Goal: Information Seeking & Learning: Learn about a topic

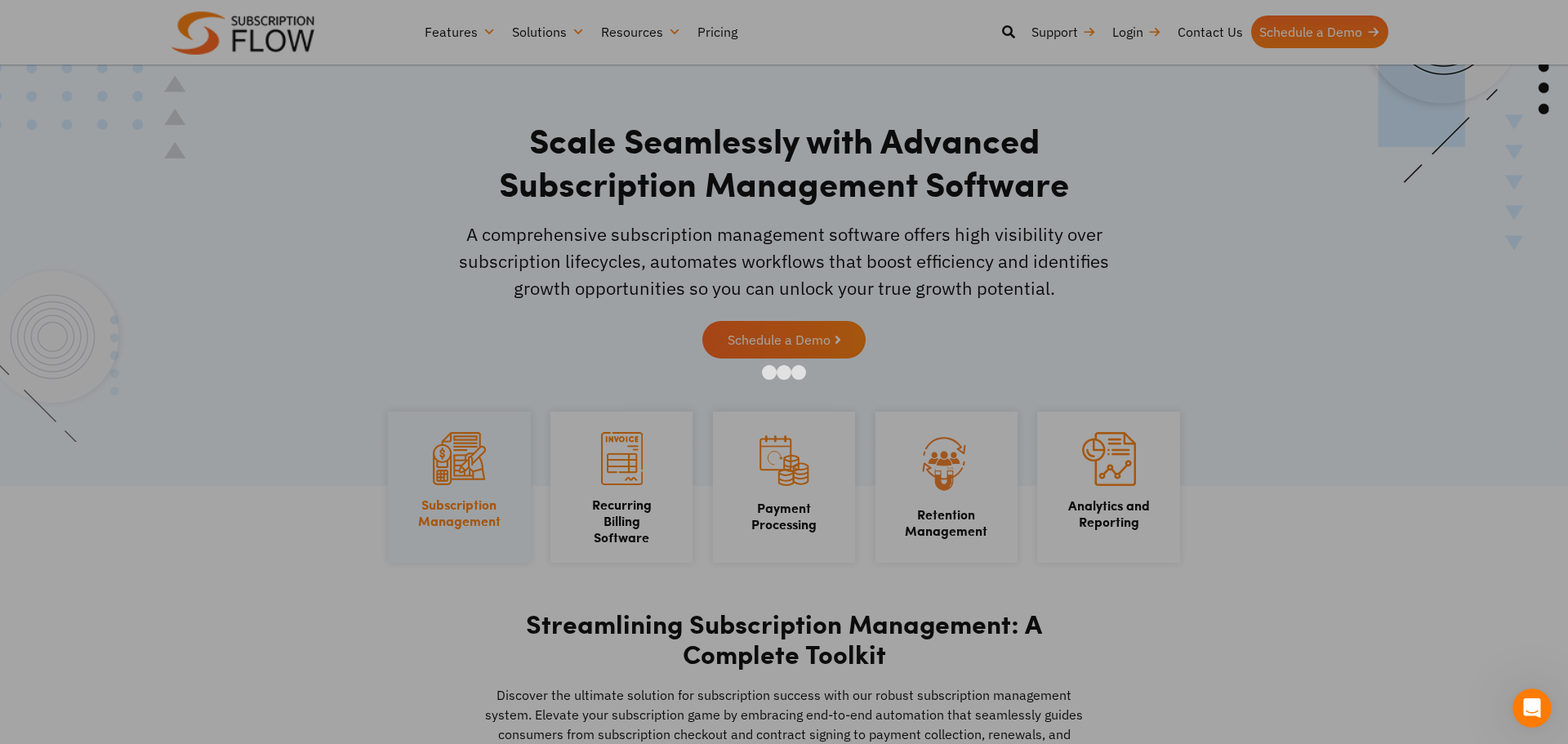
click at [1259, 244] on div at bounding box center [784, 372] width 1568 height 744
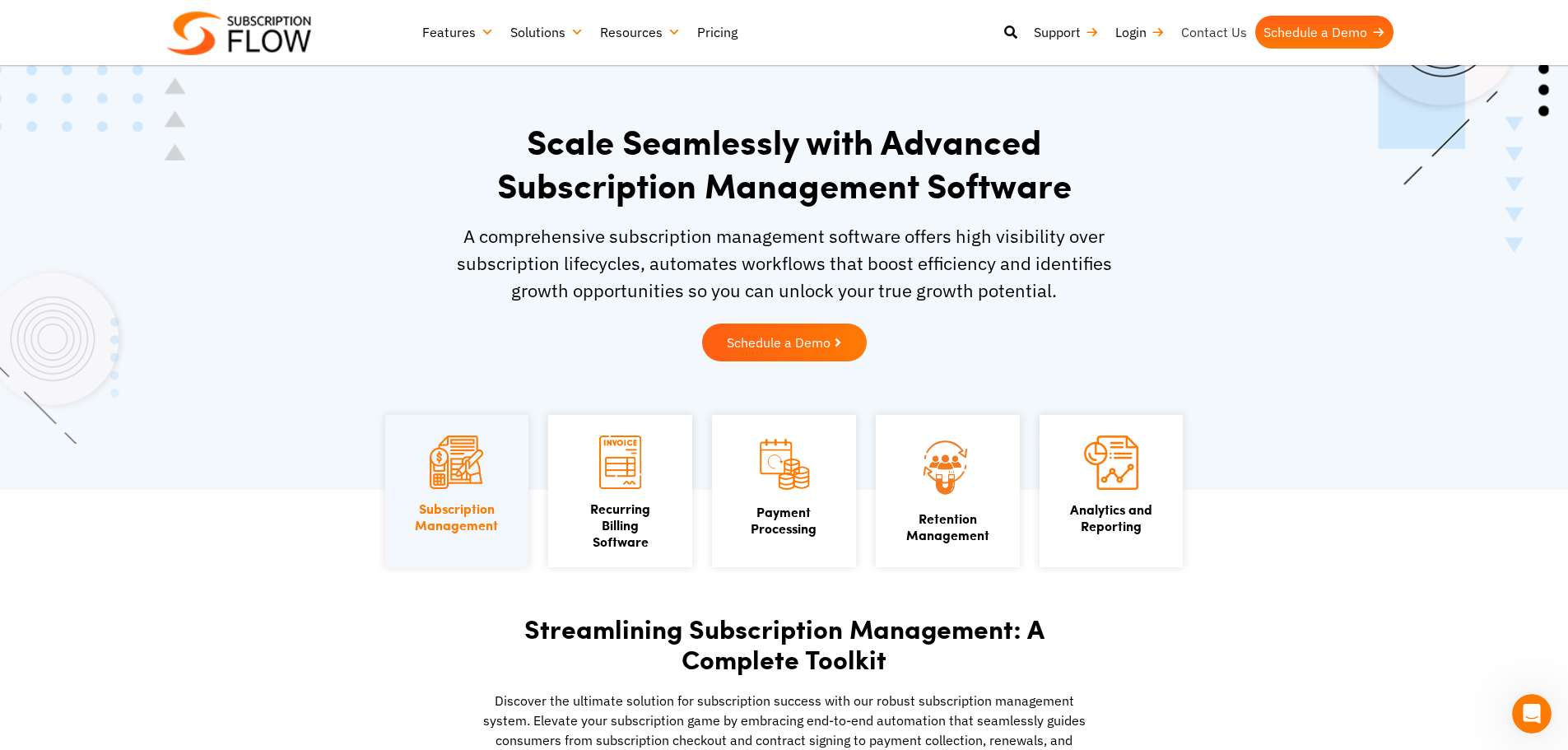
click at [1219, 32] on link "Contact Us" at bounding box center [1215, 32] width 83 height 33
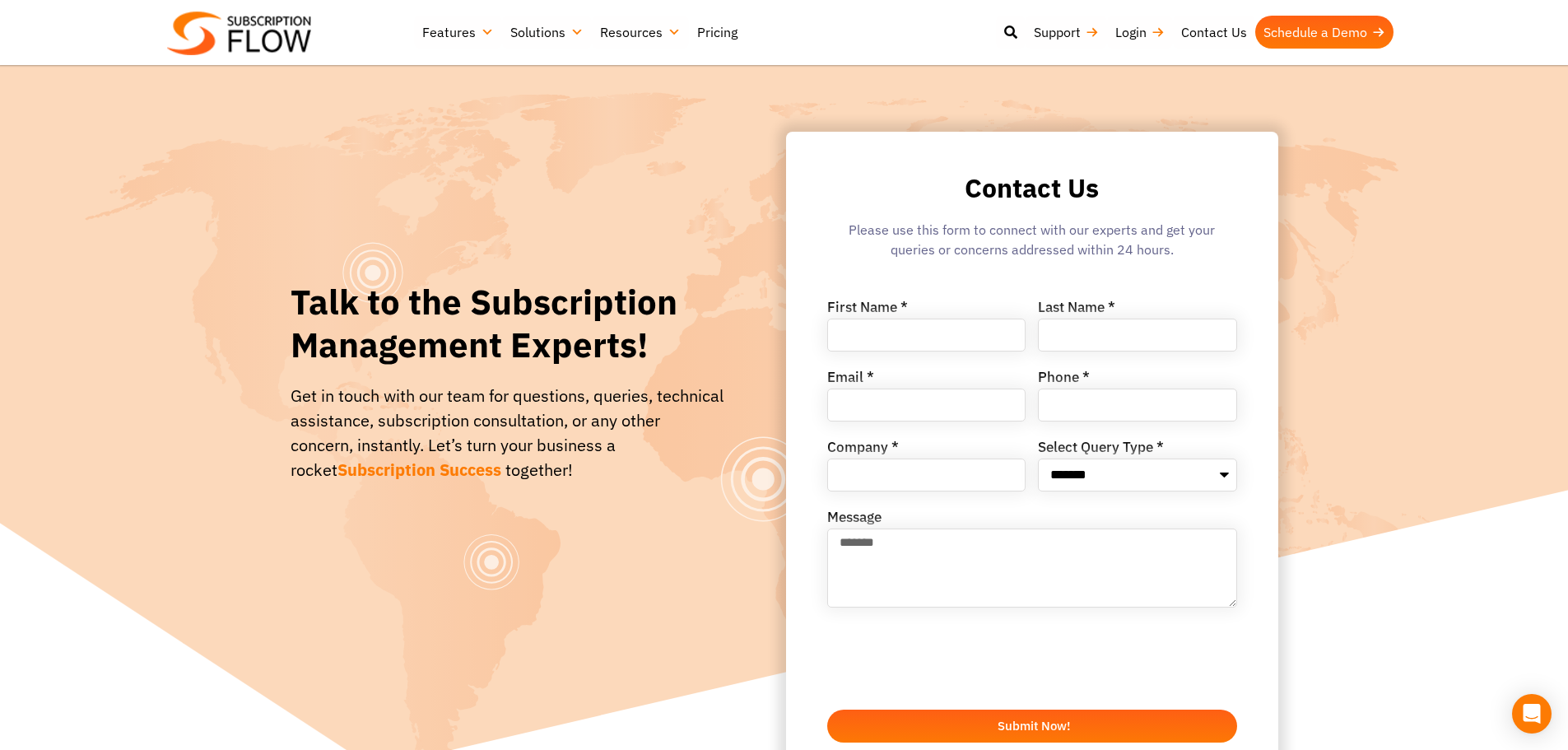
click at [706, 33] on link "Pricing" at bounding box center [717, 32] width 56 height 33
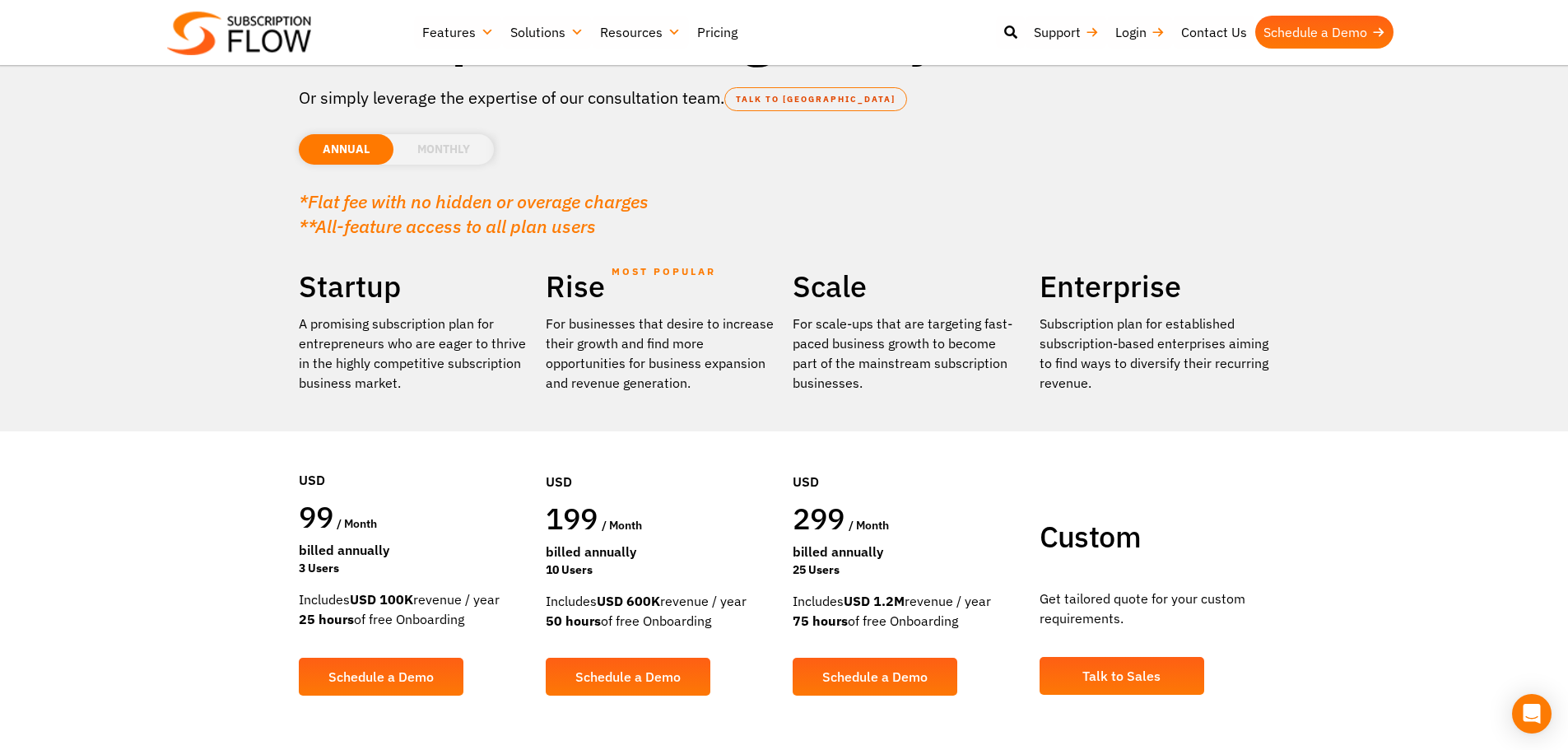
scroll to position [83, 0]
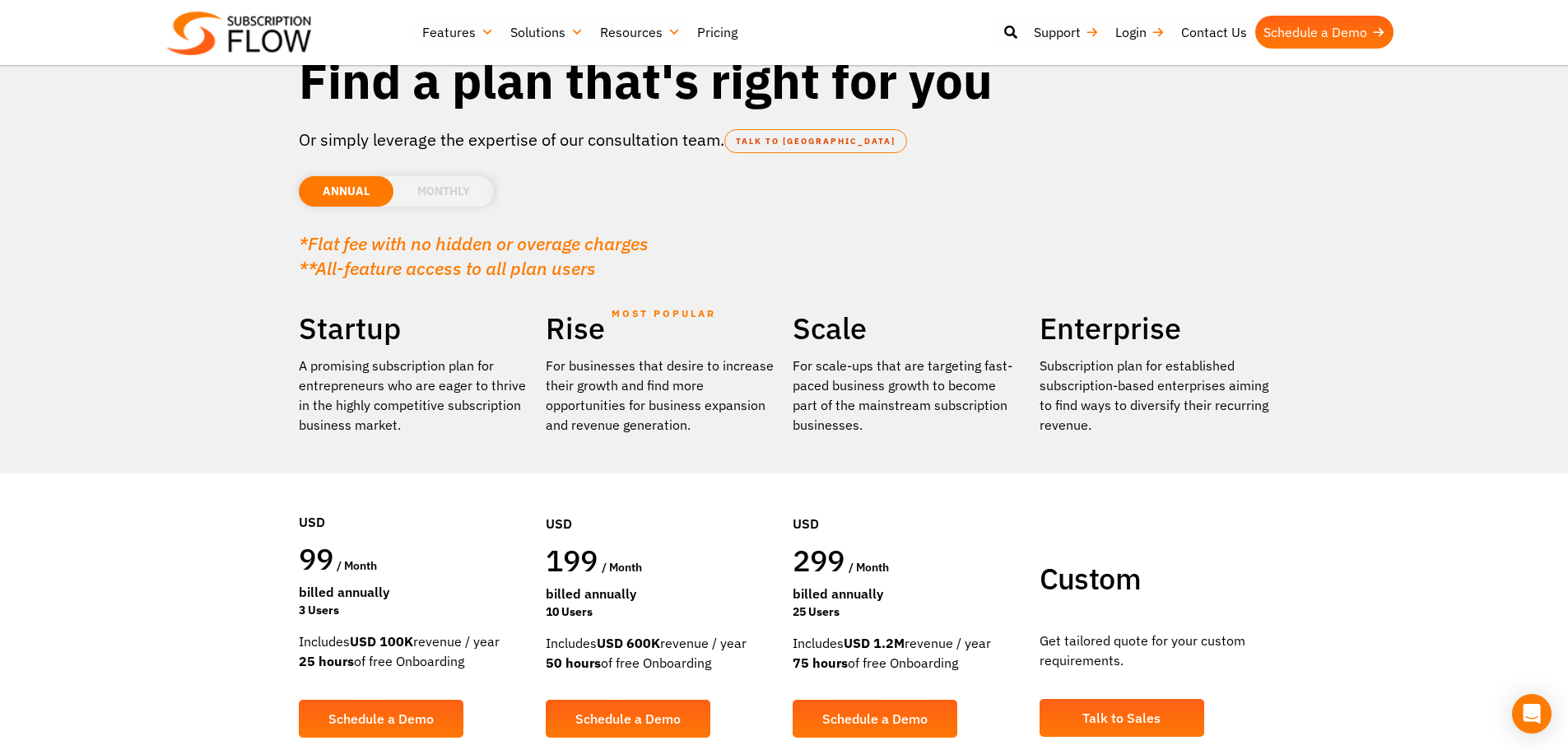
click at [442, 205] on li "MONTHLY" at bounding box center [444, 191] width 101 height 30
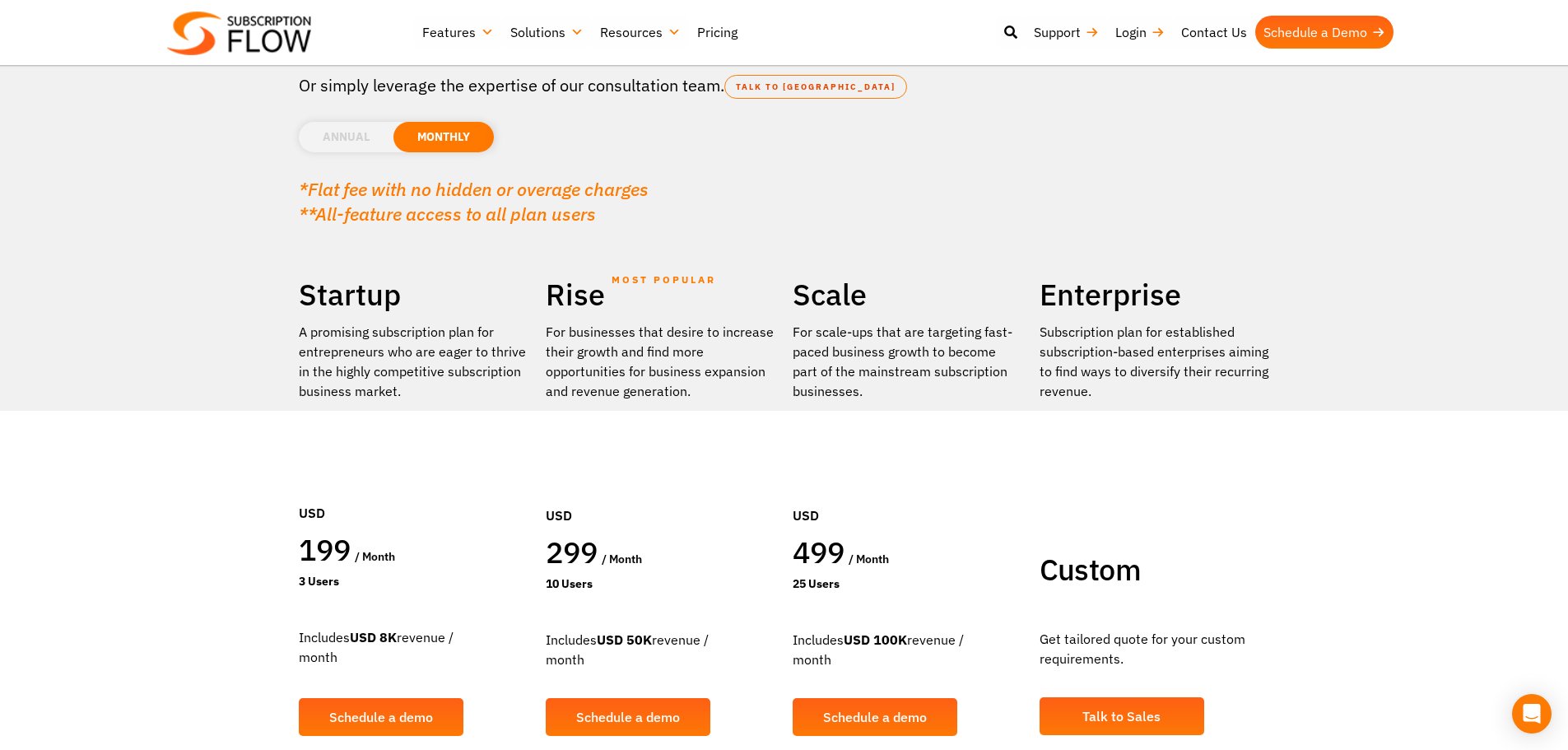
scroll to position [247, 0]
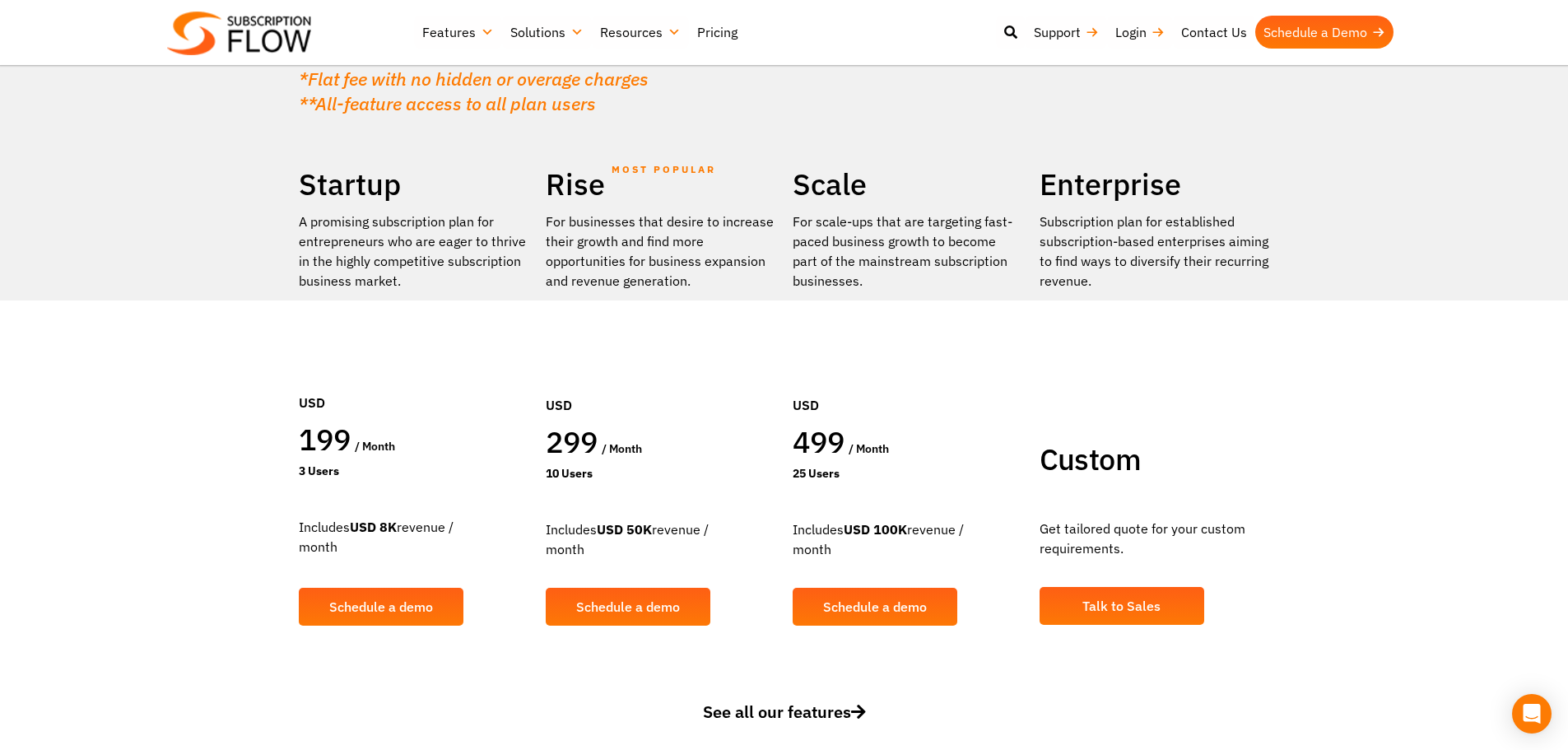
click at [1372, 524] on section "Find a plan that's right for you Or simply leverage the expertise of our consul…" at bounding box center [784, 201] width 1568 height 898
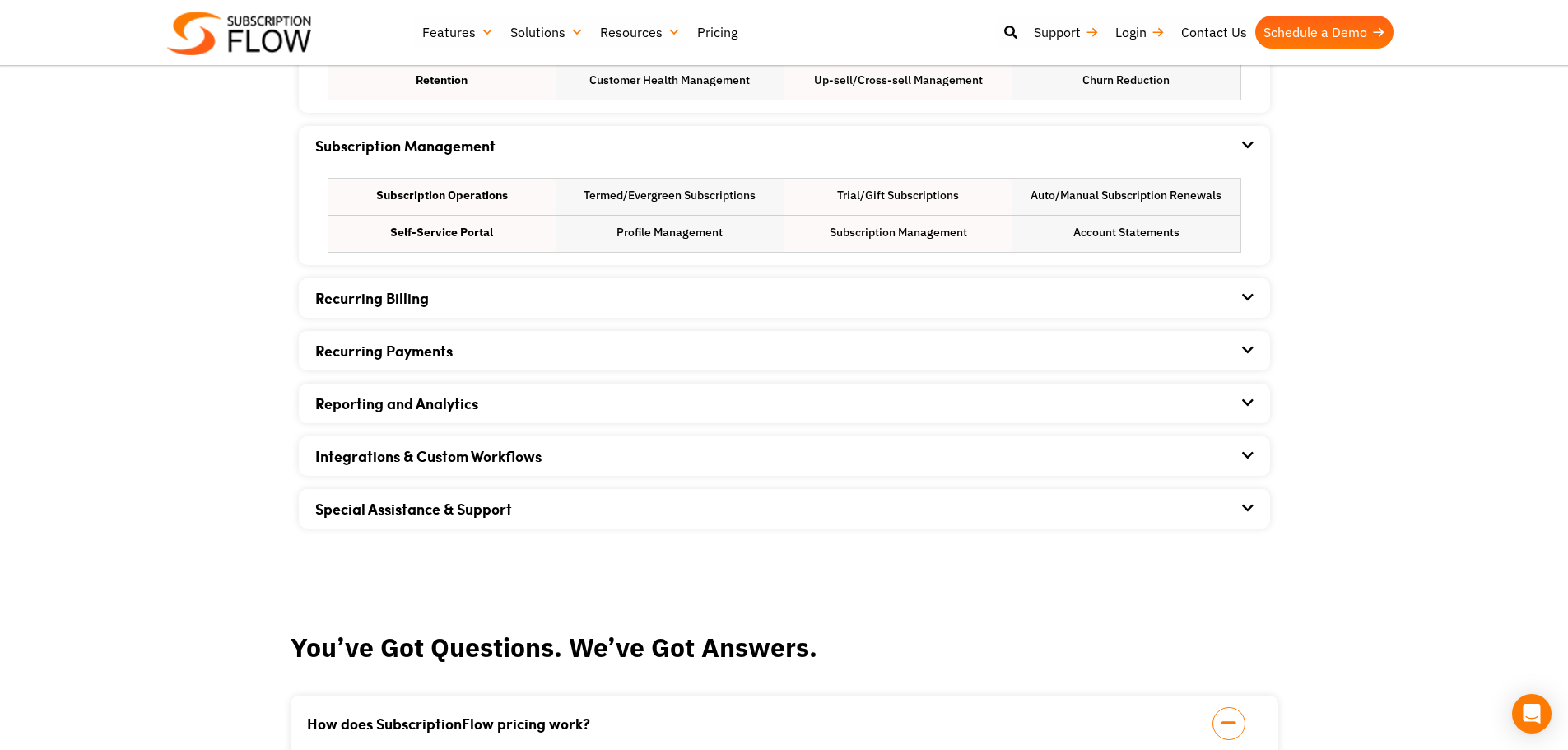
scroll to position [1152, 0]
